Goal: Task Accomplishment & Management: Complete application form

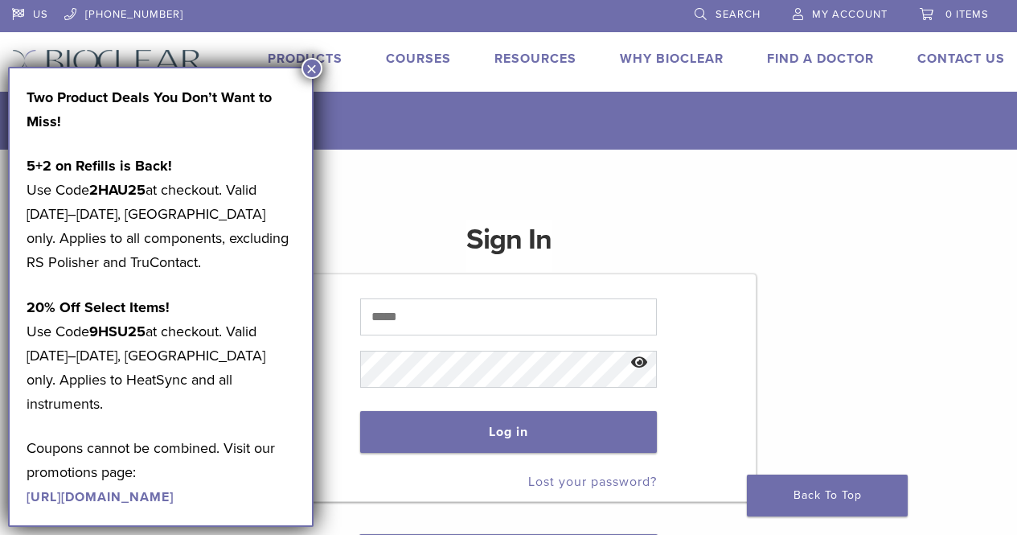
click at [314, 66] on button "×" at bounding box center [312, 68] width 21 height 21
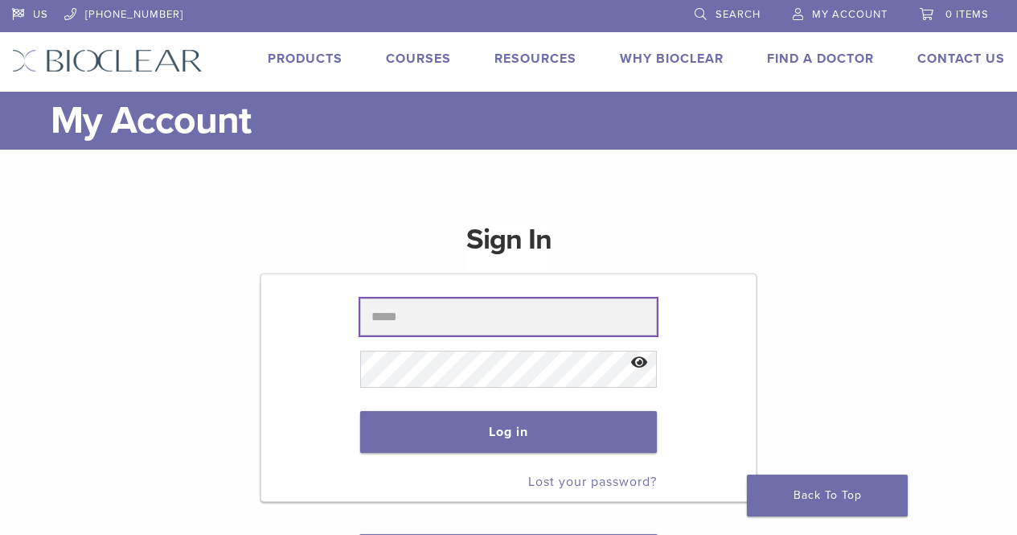
click at [479, 327] on input "text" at bounding box center [508, 316] width 297 height 37
type input "**********"
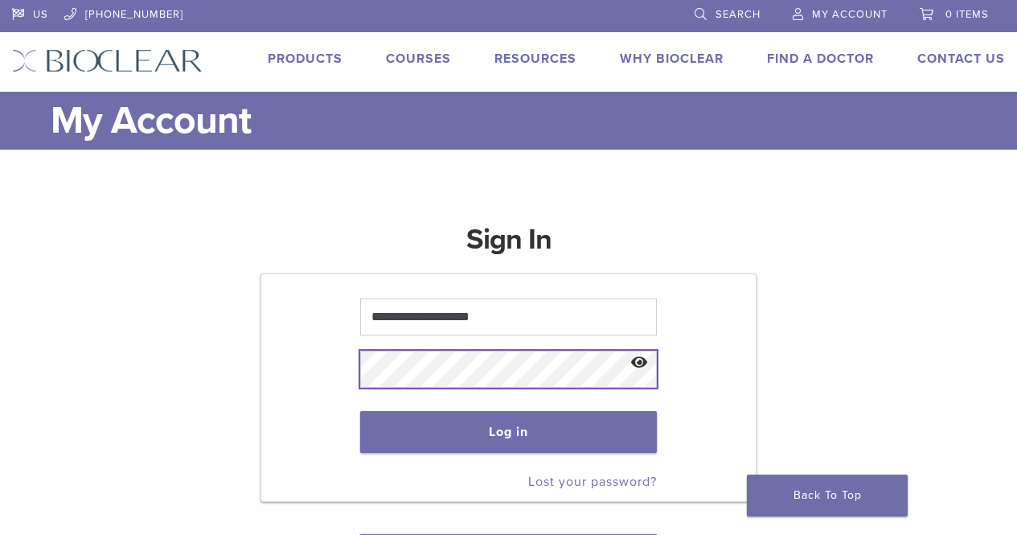
click at [360, 411] on button "Log in" at bounding box center [508, 432] width 297 height 42
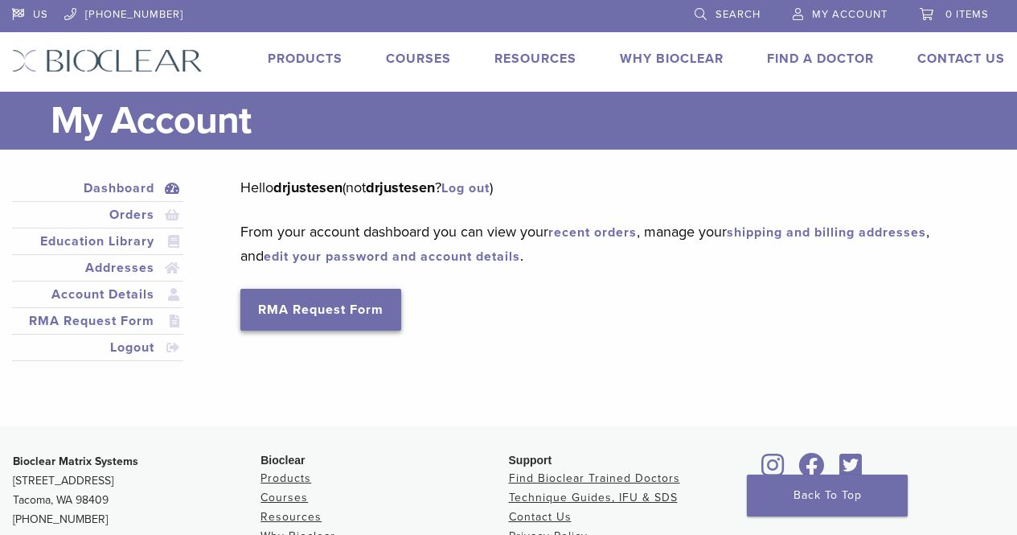
click at [301, 303] on link "RMA Request Form" at bounding box center [320, 310] width 161 height 42
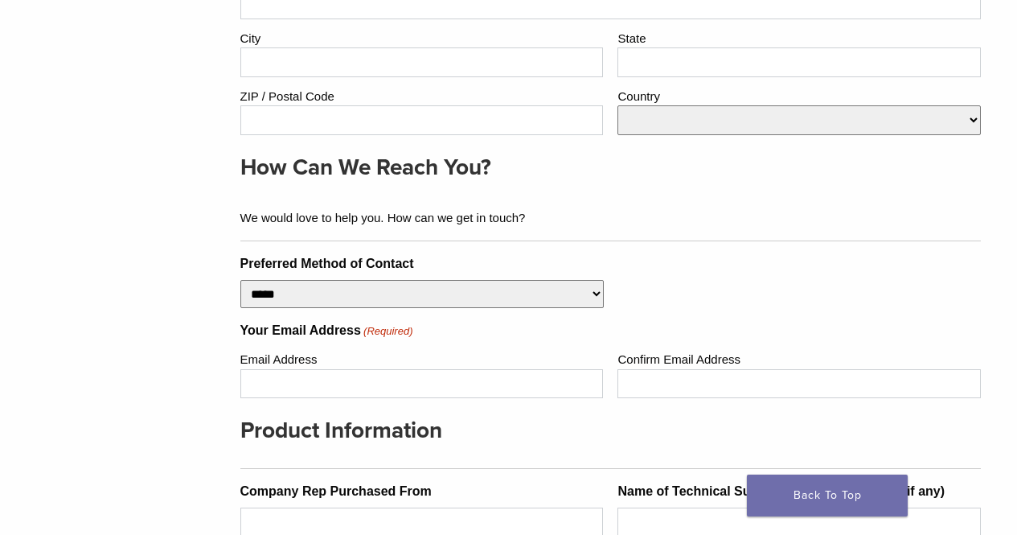
scroll to position [241, 0]
